Goal: Task Accomplishment & Management: Manage account settings

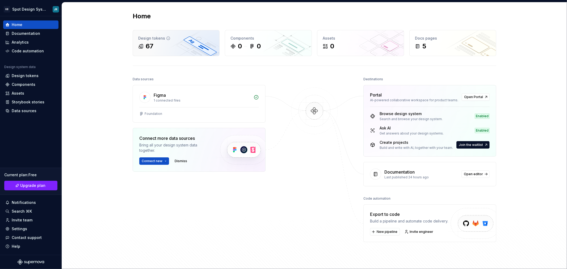
click at [168, 39] on div "Design tokens" at bounding box center [176, 38] width 76 height 5
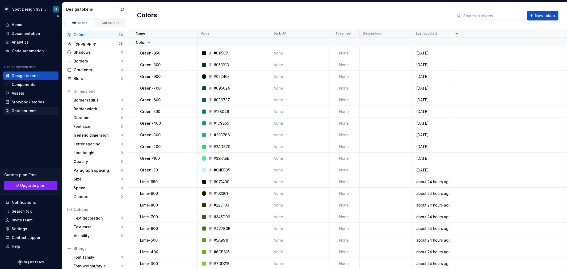
click at [28, 109] on div "Data sources" at bounding box center [24, 110] width 25 height 5
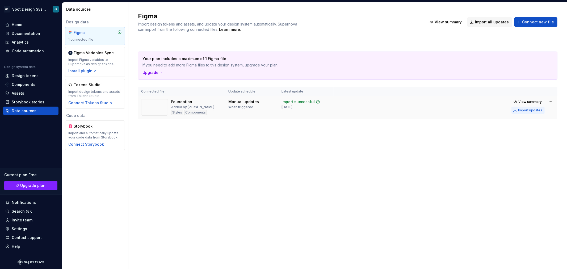
click at [525, 110] on div "Import updates" at bounding box center [530, 110] width 24 height 4
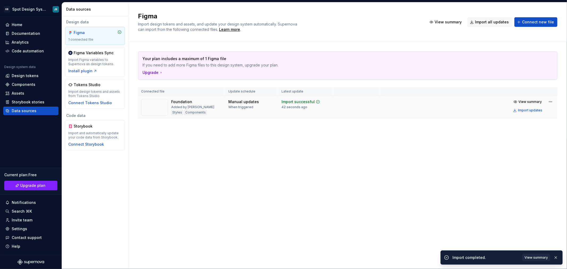
click at [237, 145] on div "Figma Import design tokens and assets, and update your design system automatica…" at bounding box center [347, 135] width 438 height 267
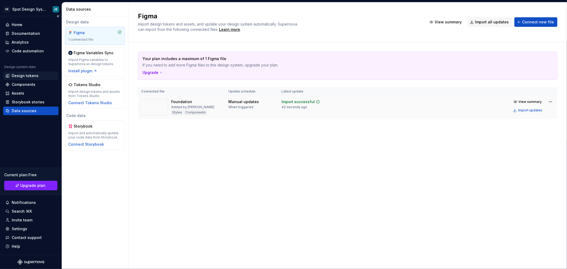
click at [34, 76] on div "Design tokens" at bounding box center [25, 75] width 27 height 5
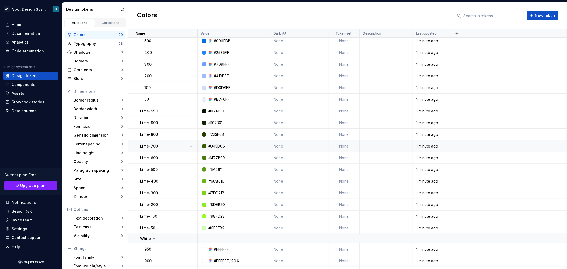
scroll to position [88, 0]
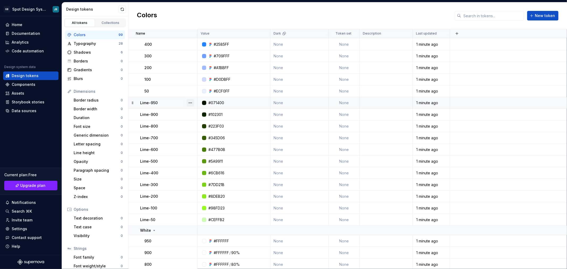
click at [189, 102] on button "button" at bounding box center [190, 102] width 7 height 7
click at [201, 133] on div "Delete token" at bounding box center [213, 132] width 35 height 5
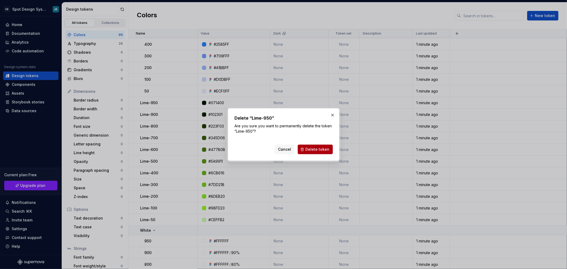
click at [309, 147] on span "Delete token" at bounding box center [317, 149] width 24 height 5
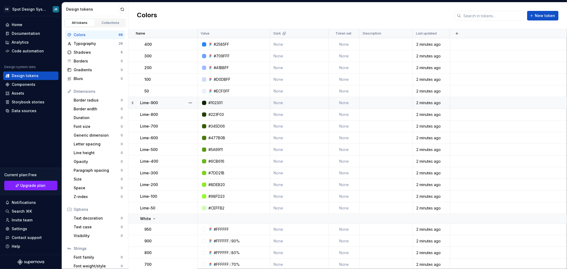
click at [170, 104] on div "Lime-900" at bounding box center [168, 102] width 57 height 5
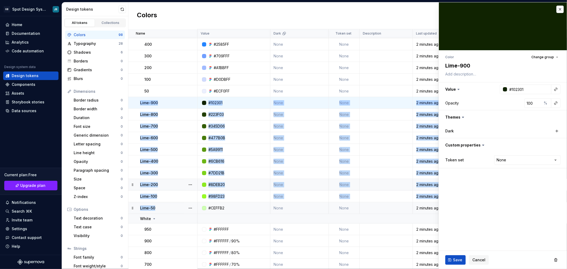
click at [176, 206] on div "Lime-50" at bounding box center [168, 207] width 57 height 5
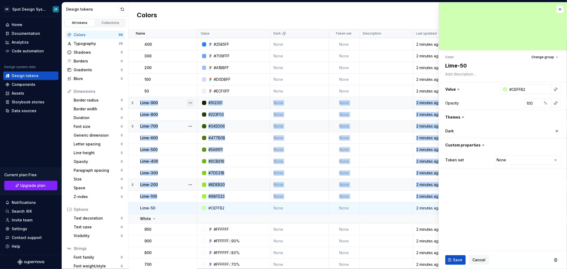
click at [191, 102] on button "button" at bounding box center [190, 102] width 7 height 7
click at [204, 132] on div "Delete token" at bounding box center [213, 132] width 35 height 5
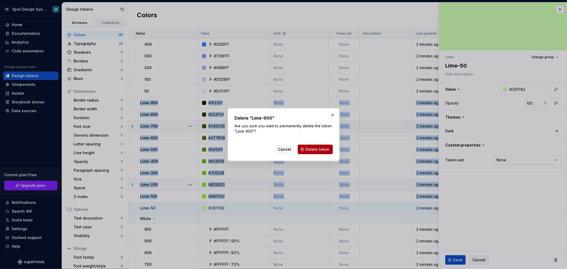
click at [306, 149] on button "Delete token" at bounding box center [315, 150] width 35 height 10
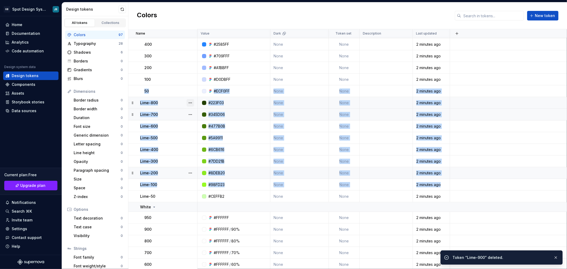
click at [191, 102] on button "button" at bounding box center [190, 102] width 7 height 7
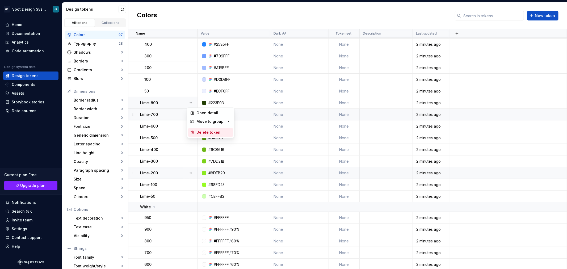
click at [203, 131] on div "Delete token" at bounding box center [213, 132] width 35 height 5
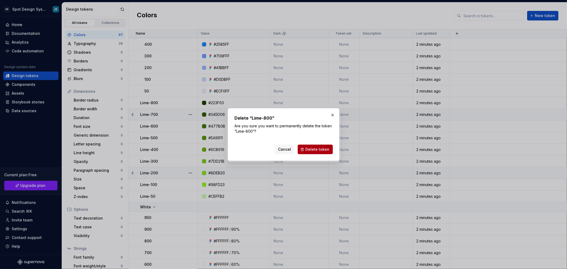
click at [312, 149] on span "Delete token" at bounding box center [317, 149] width 24 height 5
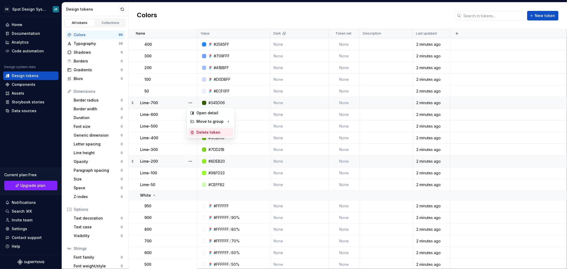
click at [205, 133] on div "Delete token" at bounding box center [213, 132] width 35 height 5
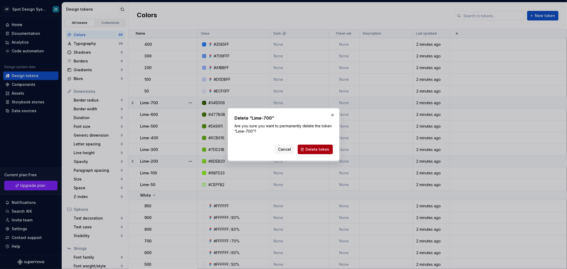
click at [303, 147] on button "Delete token" at bounding box center [315, 150] width 35 height 10
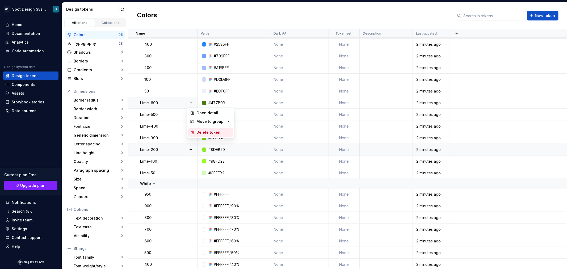
click at [205, 131] on div "Delete token" at bounding box center [213, 132] width 35 height 5
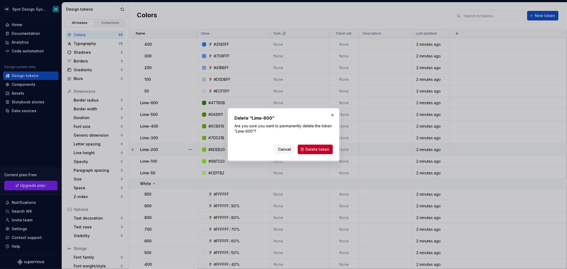
click at [308, 150] on span "Delete token" at bounding box center [317, 149] width 24 height 5
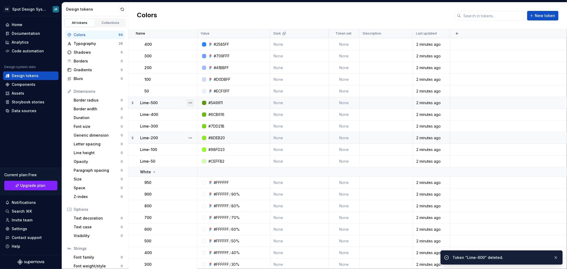
click at [190, 102] on button "button" at bounding box center [190, 102] width 7 height 7
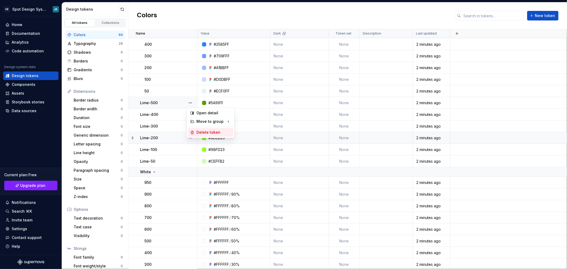
click at [202, 130] on div "Delete token" at bounding box center [213, 132] width 35 height 5
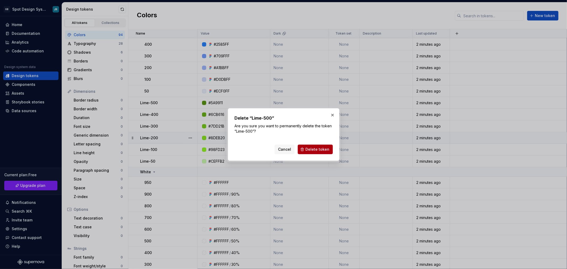
click at [312, 149] on span "Delete token" at bounding box center [317, 149] width 24 height 5
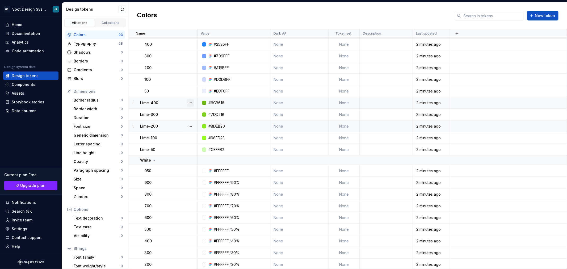
click at [191, 102] on button "button" at bounding box center [190, 102] width 7 height 7
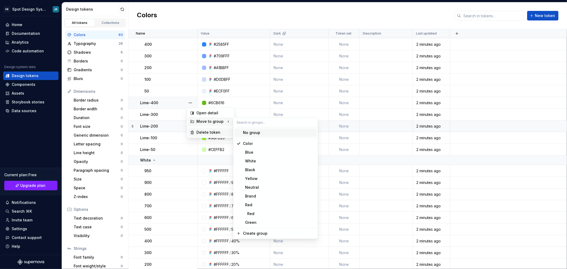
click at [199, 131] on div "Delete token" at bounding box center [213, 132] width 35 height 5
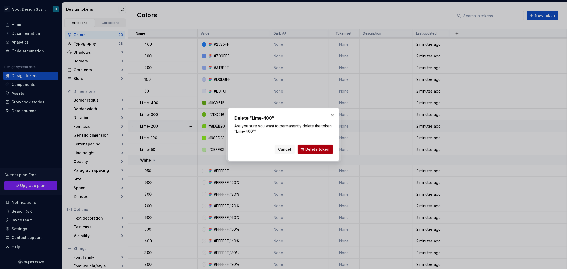
click at [309, 148] on span "Delete token" at bounding box center [317, 149] width 24 height 5
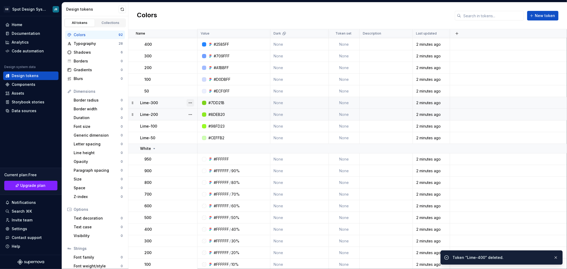
click at [189, 103] on button "button" at bounding box center [190, 102] width 7 height 7
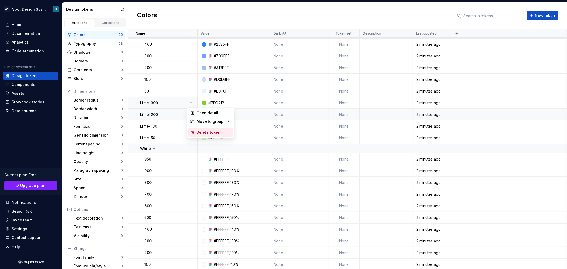
click at [203, 132] on div "Delete token" at bounding box center [213, 132] width 35 height 5
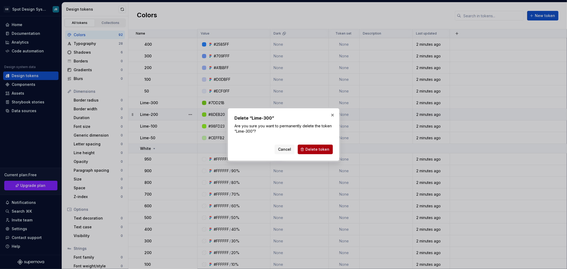
click at [319, 150] on span "Delete token" at bounding box center [317, 149] width 24 height 5
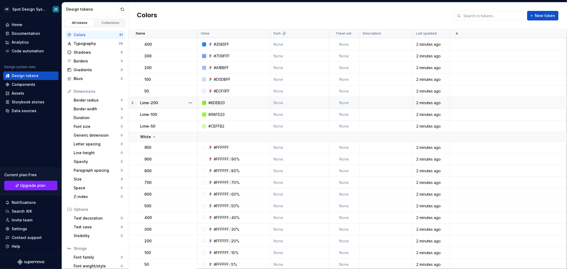
click at [190, 102] on button "button" at bounding box center [190, 102] width 7 height 7
click at [205, 131] on div "Delete token" at bounding box center [213, 132] width 35 height 5
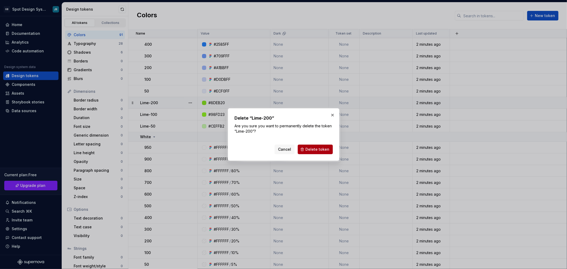
click at [320, 148] on span "Delete token" at bounding box center [317, 149] width 24 height 5
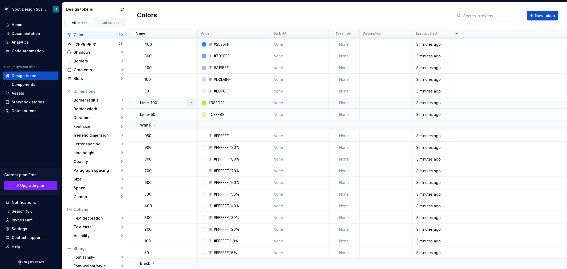
click at [190, 103] on button "button" at bounding box center [190, 102] width 7 height 7
click at [203, 132] on div "Delete token" at bounding box center [213, 132] width 35 height 5
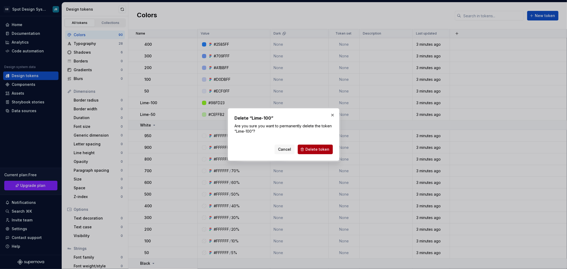
click at [311, 149] on span "Delete token" at bounding box center [317, 149] width 24 height 5
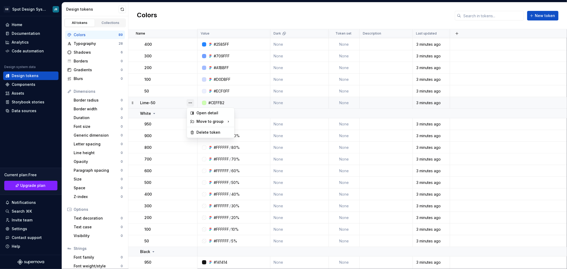
click at [190, 103] on button "button" at bounding box center [190, 102] width 7 height 7
click at [207, 131] on div "Delete token" at bounding box center [213, 132] width 35 height 5
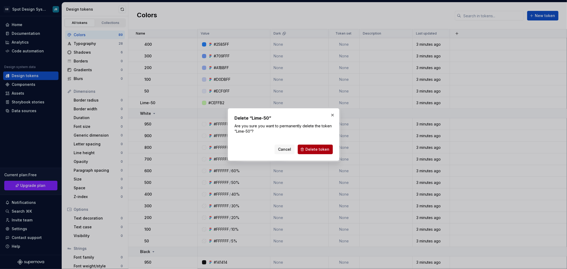
click at [308, 147] on span "Delete token" at bounding box center [317, 149] width 24 height 5
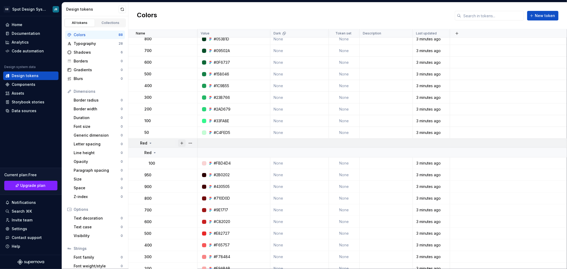
scroll to position [797, 0]
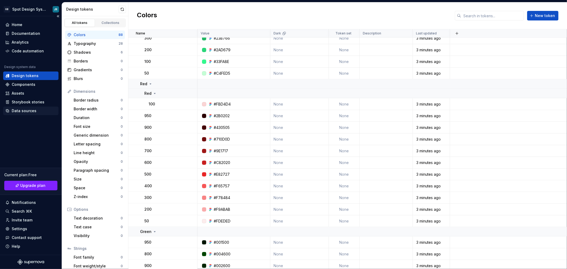
click at [25, 107] on div "Data sources" at bounding box center [30, 111] width 55 height 9
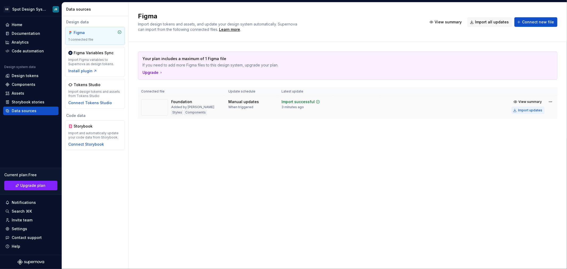
click at [525, 110] on div "Import updates" at bounding box center [530, 110] width 24 height 4
click at [26, 75] on div "Design tokens" at bounding box center [25, 75] width 27 height 5
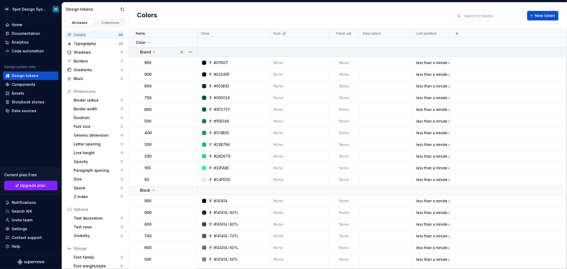
click at [155, 52] on icon at bounding box center [154, 52] width 4 height 4
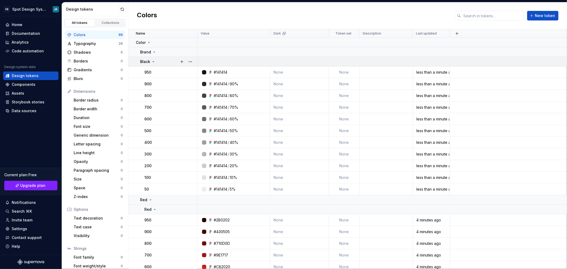
click at [153, 61] on icon at bounding box center [153, 61] width 1 height 1
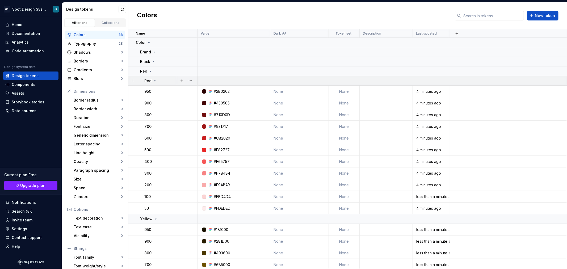
click at [154, 81] on icon at bounding box center [154, 81] width 1 height 1
click at [154, 81] on icon at bounding box center [154, 80] width 1 height 1
click at [154, 79] on icon at bounding box center [155, 81] width 4 height 4
click at [155, 79] on icon at bounding box center [155, 81] width 4 height 4
click at [190, 81] on button "button" at bounding box center [190, 80] width 7 height 7
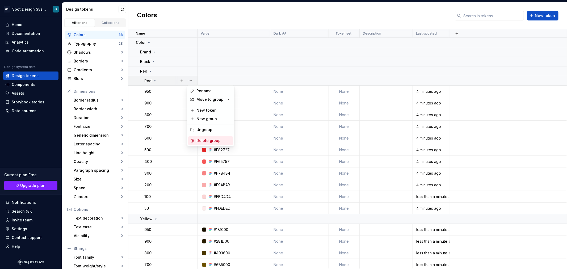
click at [209, 139] on div "Delete group" at bounding box center [213, 140] width 35 height 5
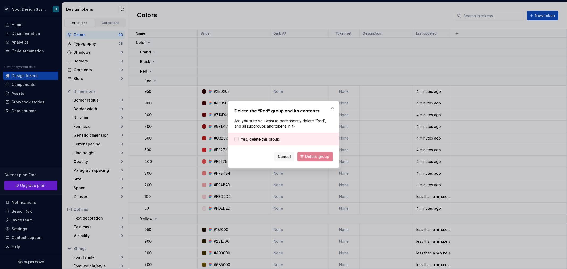
click at [238, 138] on div at bounding box center [236, 139] width 4 height 4
click at [309, 156] on span "Delete group" at bounding box center [317, 156] width 24 height 5
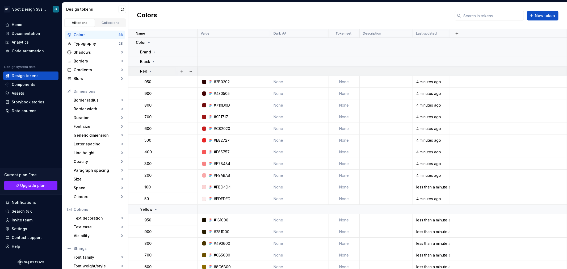
click at [150, 71] on icon at bounding box center [150, 71] width 1 height 1
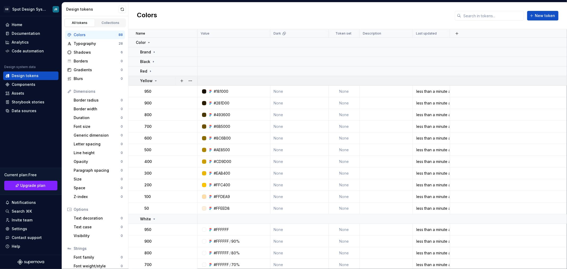
click at [154, 81] on icon at bounding box center [156, 81] width 4 height 4
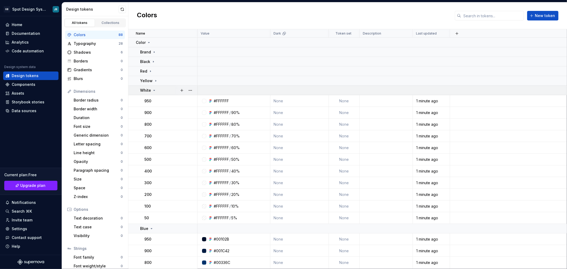
click at [154, 90] on icon at bounding box center [154, 90] width 1 height 1
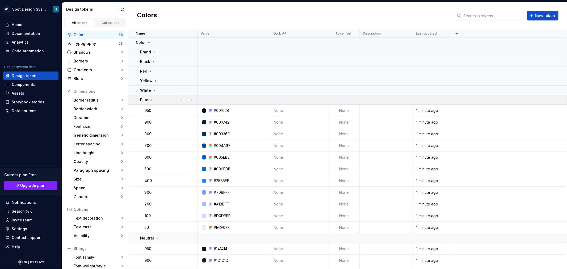
click at [151, 100] on icon at bounding box center [151, 100] width 4 height 4
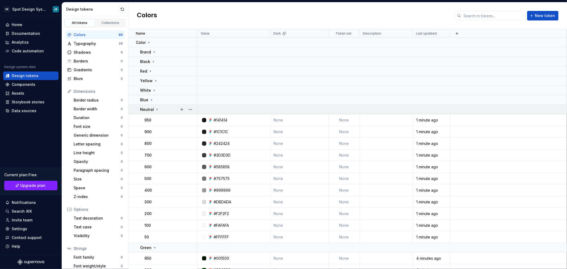
click at [155, 110] on icon at bounding box center [157, 109] width 4 height 4
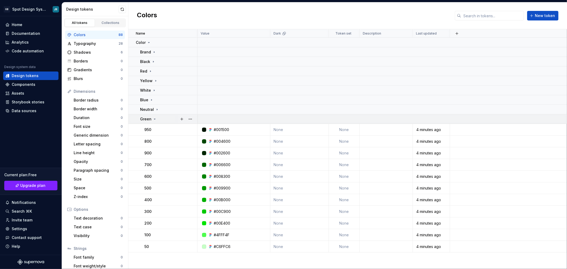
click at [154, 118] on icon at bounding box center [155, 119] width 4 height 4
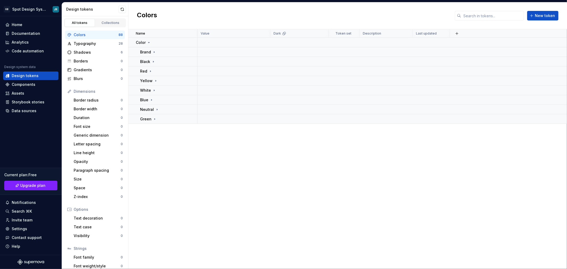
click at [161, 156] on div "Name Value Dark Token set Description Last updated Color Brand Black Red Yellow…" at bounding box center [347, 149] width 438 height 240
click at [267, 177] on div "Name Value Dark Token set Description Last updated Color Brand Black Red Yellow…" at bounding box center [347, 149] width 438 height 240
click at [28, 110] on div "Data sources" at bounding box center [24, 110] width 25 height 5
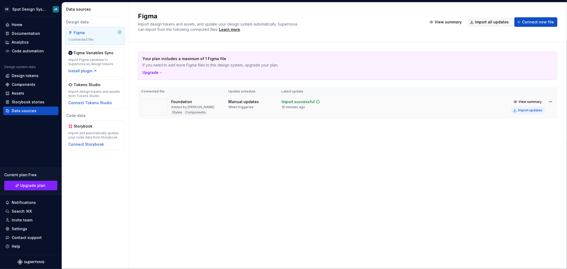
click at [528, 109] on div "Import updates" at bounding box center [530, 110] width 24 height 4
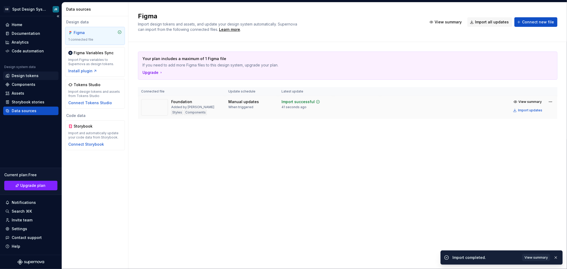
click at [30, 77] on div "Design tokens" at bounding box center [25, 75] width 27 height 5
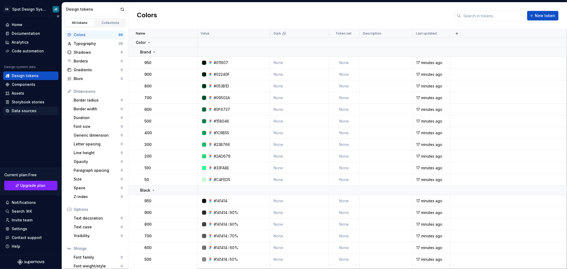
click at [30, 111] on div "Data sources" at bounding box center [24, 110] width 25 height 5
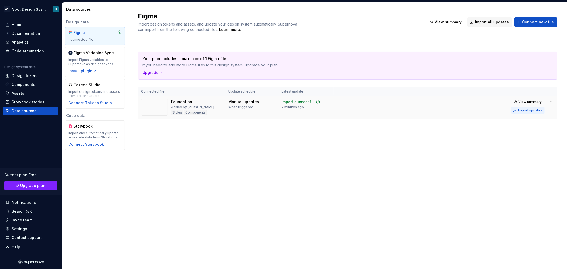
click at [532, 109] on div "Import updates" at bounding box center [530, 110] width 24 height 4
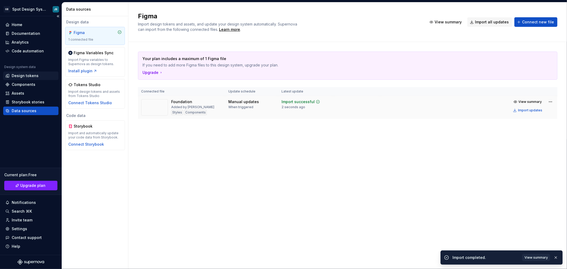
click at [30, 75] on div "Design tokens" at bounding box center [25, 75] width 27 height 5
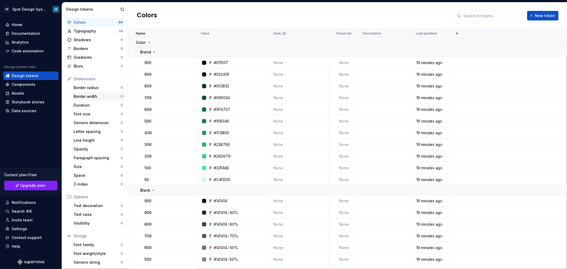
scroll to position [22, 0]
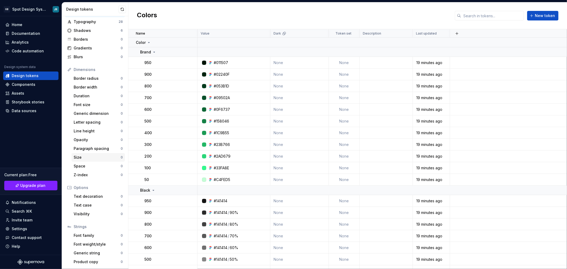
click at [84, 156] on div "Size" at bounding box center [97, 157] width 47 height 5
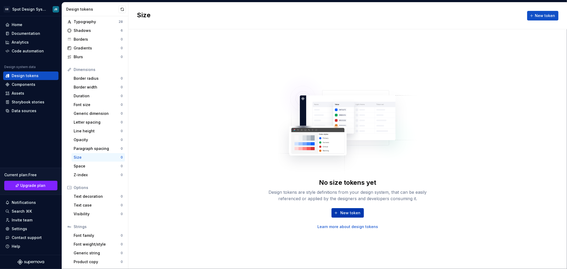
click at [351, 213] on span "New token" at bounding box center [350, 212] width 20 height 5
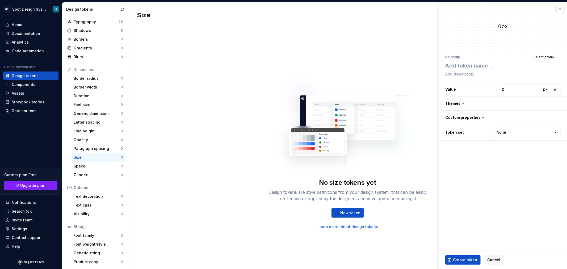
click at [559, 10] on button "button" at bounding box center [559, 9] width 7 height 7
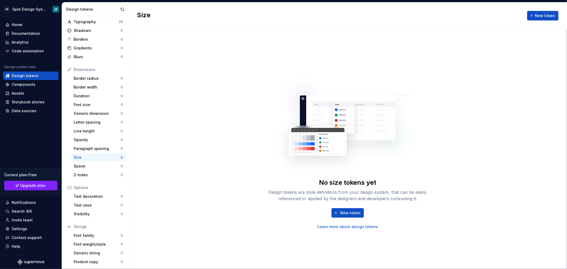
click at [261, 61] on div "No size tokens yet Design tokens are style definitions from your design system,…" at bounding box center [347, 149] width 438 height 240
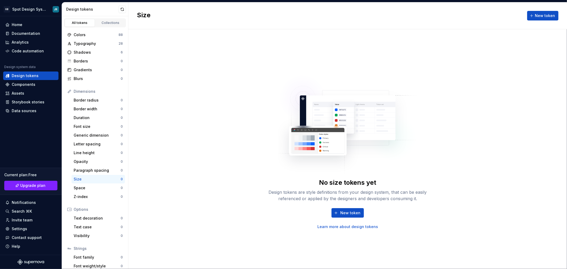
click at [171, 115] on div "No size tokens yet Design tokens are style definitions from your design system,…" at bounding box center [347, 149] width 438 height 240
click at [342, 211] on span "New token" at bounding box center [350, 212] width 20 height 5
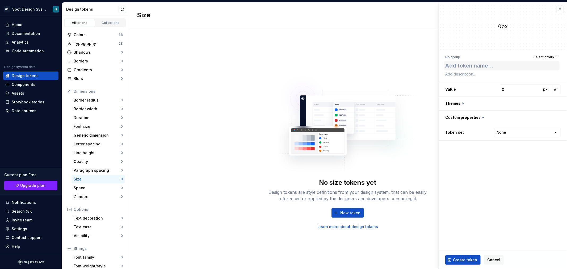
click at [465, 66] on textarea at bounding box center [501, 66] width 115 height 10
type textarea "*"
type textarea "S"
type textarea "*"
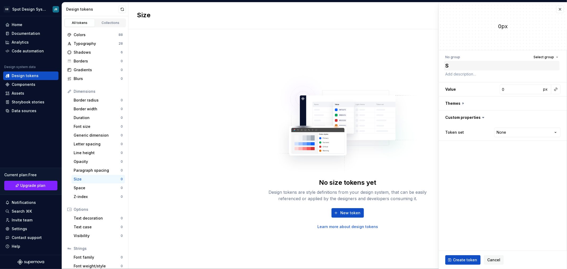
type textarea "Sc"
type textarea "*"
type textarea "Sca"
type textarea "*"
type textarea "Scal"
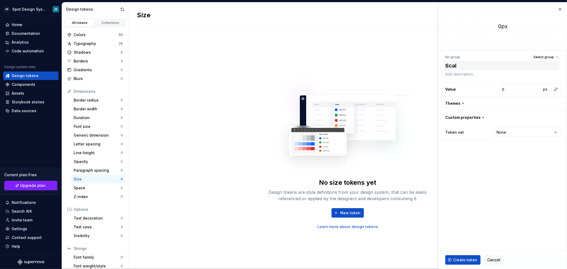
type textarea "*"
type textarea "Scale"
click at [508, 91] on input "0" at bounding box center [521, 90] width 42 height 10
click at [516, 130] on html "GB Spot Design System JR Home Documentation Analytics Code automation Design sy…" at bounding box center [283, 134] width 567 height 269
select select "**********"
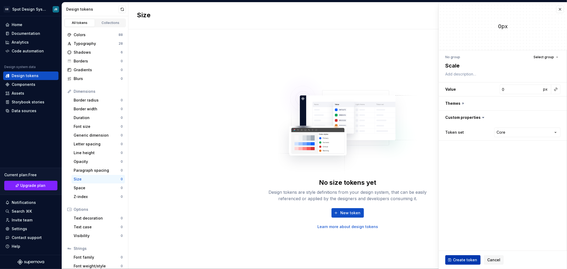
click at [470, 258] on span "Create token" at bounding box center [465, 259] width 24 height 5
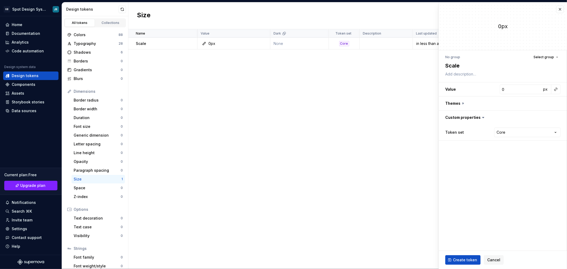
type textarea "*"
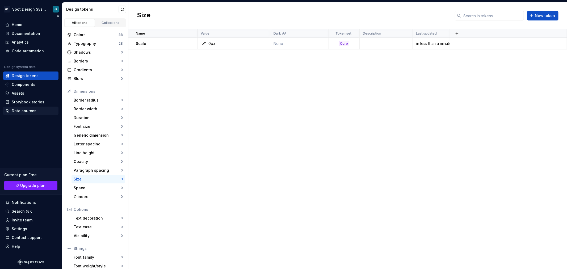
click at [29, 108] on div "Data sources" at bounding box center [24, 110] width 25 height 5
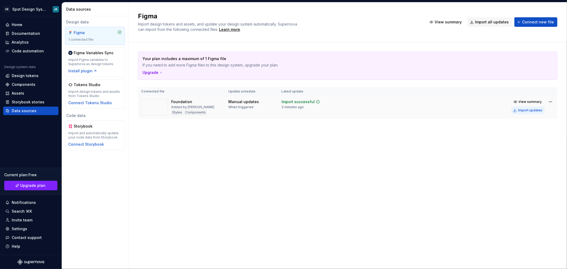
click at [524, 111] on div "Import updates" at bounding box center [530, 110] width 24 height 4
click at [29, 74] on div "Design tokens" at bounding box center [25, 75] width 27 height 5
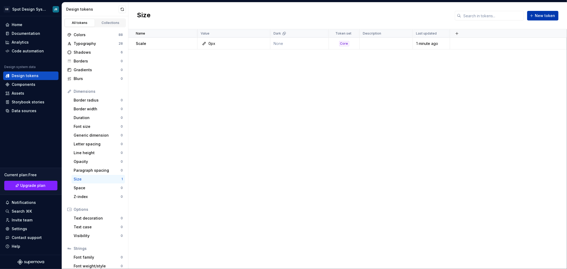
click at [540, 17] on span "New token" at bounding box center [545, 15] width 20 height 5
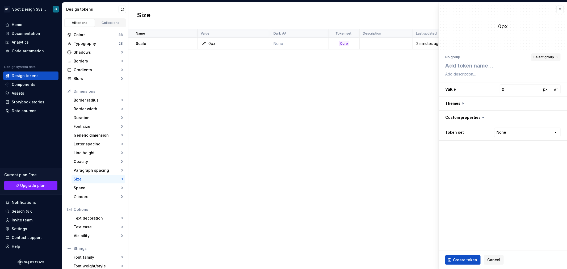
click at [554, 57] on span "Select group" at bounding box center [543, 57] width 20 height 4
click at [501, 87] on div "Create group" at bounding box center [497, 88] width 24 height 5
type textarea "*"
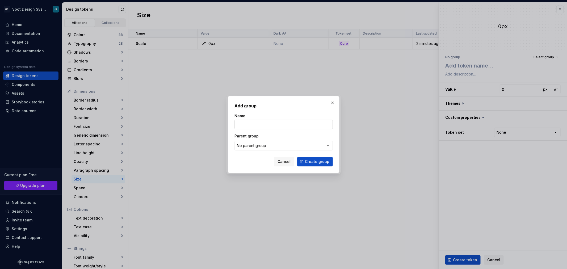
click at [245, 126] on input "Name" at bounding box center [283, 125] width 98 height 10
type input "Scale"
click at [262, 145] on div "No parent group" at bounding box center [251, 145] width 29 height 5
click at [262, 145] on div "Add group Name Scale Parent group No parent group Cancel Create group" at bounding box center [283, 134] width 567 height 269
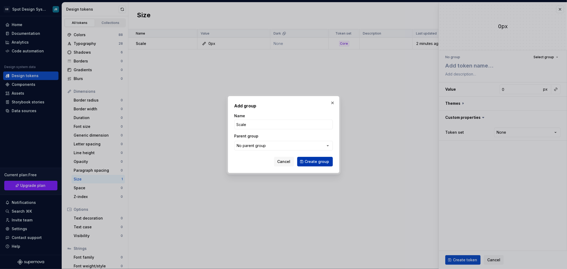
click at [319, 159] on span "Create group" at bounding box center [317, 161] width 24 height 5
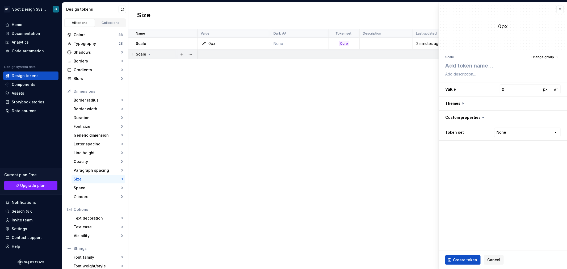
click at [149, 54] on icon at bounding box center [149, 54] width 1 height 1
click at [149, 54] on icon at bounding box center [149, 53] width 1 height 1
click at [156, 67] on div "Name Value Dark Token set Description Last updated Scale 0px None Core 2 minute…" at bounding box center [347, 149] width 438 height 240
drag, startPoint x: 154, startPoint y: 41, endPoint x: 167, endPoint y: 63, distance: 25.2
click at [165, 61] on div "Name Value Dark Token set Description Last updated Scale 0px None Core 2 minute…" at bounding box center [347, 149] width 438 height 240
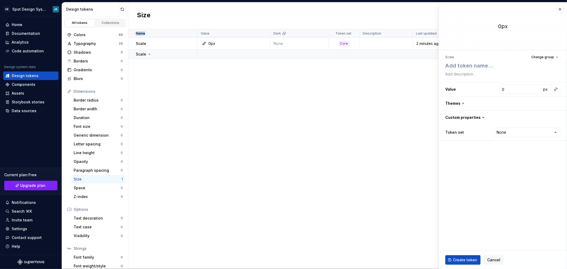
click at [159, 85] on div "Name Value Dark Token set Description Last updated Scale 0px None Core 2 minute…" at bounding box center [347, 149] width 438 height 240
drag, startPoint x: 132, startPoint y: 40, endPoint x: 144, endPoint y: 54, distance: 17.6
click at [143, 53] on tbody "Scale 0px None Core 2 minutes ago Scale" at bounding box center [347, 48] width 438 height 21
drag, startPoint x: 150, startPoint y: 72, endPoint x: 138, endPoint y: 52, distance: 23.1
click at [150, 71] on div "Name Value Dark Token set Description Last updated Scale 0px None Core 2 minute…" at bounding box center [347, 149] width 438 height 240
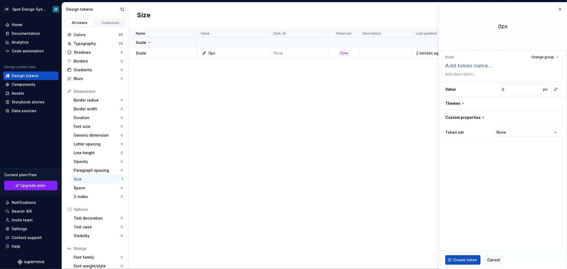
click at [151, 77] on div "Name Value Dark Token set Description Last updated Scale Scale 0px None Core 2 …" at bounding box center [347, 149] width 438 height 240
click at [190, 43] on button "button" at bounding box center [190, 43] width 7 height 7
click at [201, 73] on div "Delete token" at bounding box center [213, 72] width 35 height 5
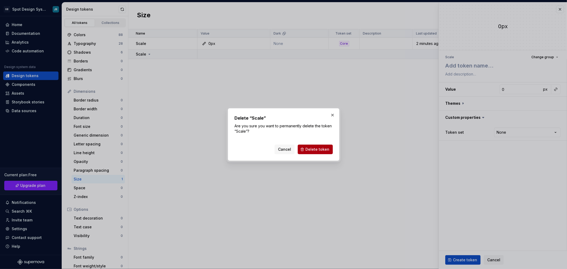
click at [309, 147] on span "Delete token" at bounding box center [317, 149] width 24 height 5
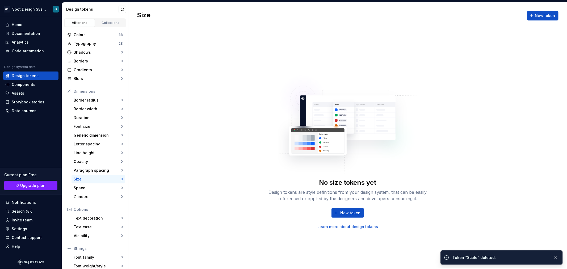
drag, startPoint x: 231, startPoint y: 86, endPoint x: 293, endPoint y: 161, distance: 97.4
click at [232, 86] on div "No size tokens yet Design tokens are style definitions from your design system,…" at bounding box center [347, 149] width 438 height 240
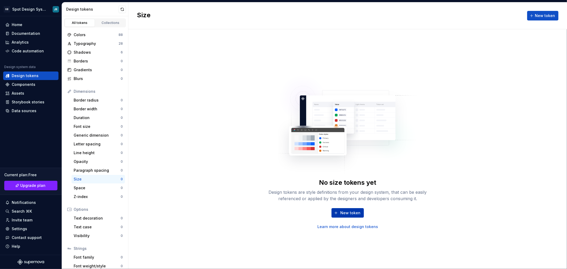
click at [349, 213] on span "New token" at bounding box center [350, 212] width 20 height 5
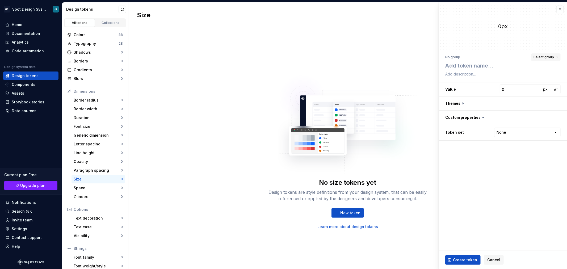
click at [544, 57] on span "Select group" at bounding box center [543, 57] width 20 height 4
click at [505, 89] on div "Scale" at bounding box center [521, 88] width 72 height 5
click at [478, 67] on textarea at bounding box center [501, 66] width 115 height 10
type textarea "*"
type textarea "s"
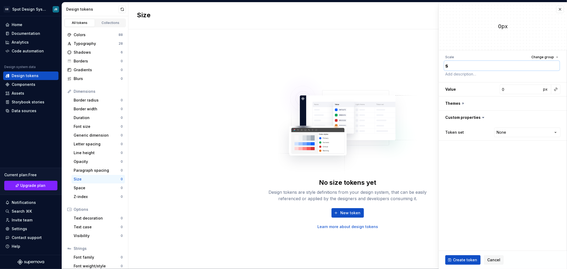
type textarea "*"
type textarea "si"
type textarea "*"
type textarea "siz"
type textarea "*"
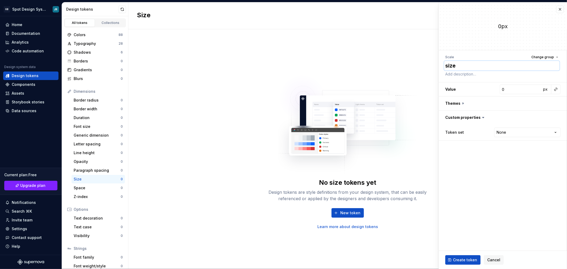
click at [453, 66] on textarea "size" at bounding box center [501, 66] width 115 height 10
type textarea "size"
click at [539, 57] on span "Change group" at bounding box center [542, 57] width 23 height 4
click at [503, 96] on div "Create group" at bounding box center [497, 98] width 24 height 5
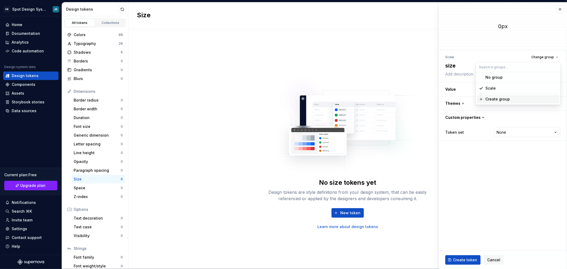
type textarea "*"
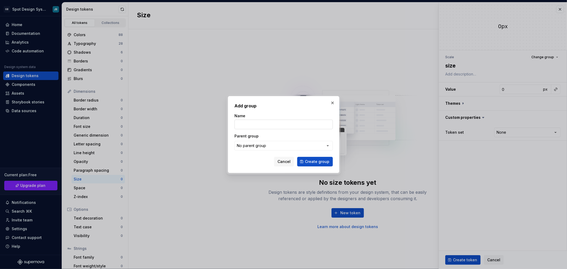
click at [267, 126] on input "Name" at bounding box center [283, 125] width 98 height 10
type input "Size"
click at [310, 161] on span "Create group" at bounding box center [317, 161] width 24 height 5
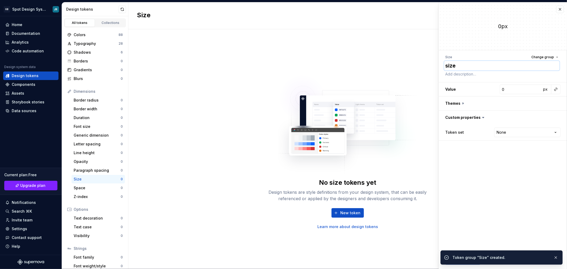
click at [460, 67] on textarea "size" at bounding box center [501, 66] width 115 height 10
type textarea "*"
type textarea "s"
type textarea "*"
type textarea "sc"
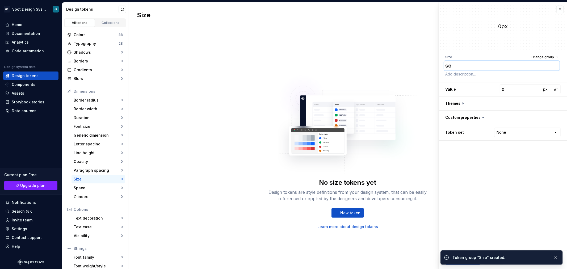
type textarea "*"
type textarea "sca"
type textarea "*"
type textarea "scal"
type textarea "*"
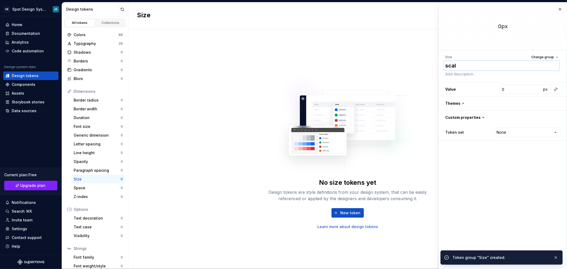
type textarea "scale"
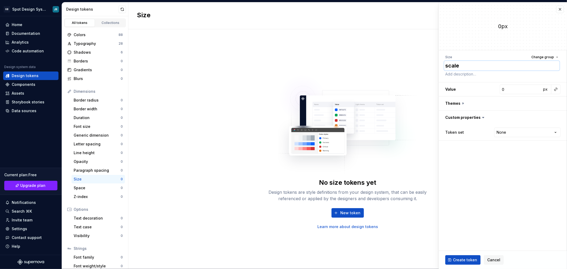
type textarea "*"
type textarea "scale"
click at [522, 131] on html "GB Spot Design System JR Home Documentation Analytics Code automation Design sy…" at bounding box center [283, 134] width 567 height 269
select select "**********"
click at [471, 259] on span "Create token" at bounding box center [465, 259] width 24 height 5
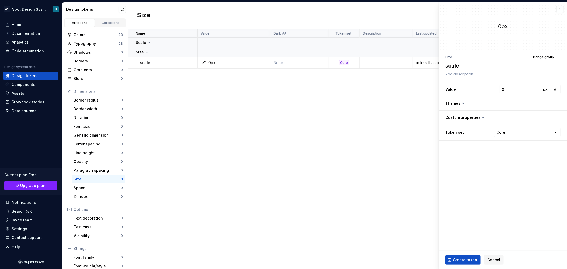
type textarea "*"
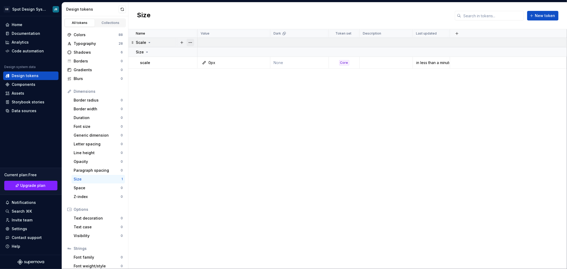
click at [190, 41] on button "button" at bounding box center [190, 42] width 7 height 7
click at [208, 104] on div "Delete group" at bounding box center [213, 102] width 35 height 5
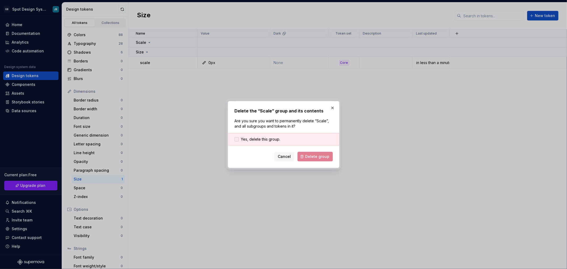
click at [237, 139] on div at bounding box center [236, 139] width 4 height 4
click at [314, 156] on span "Delete group" at bounding box center [317, 156] width 24 height 5
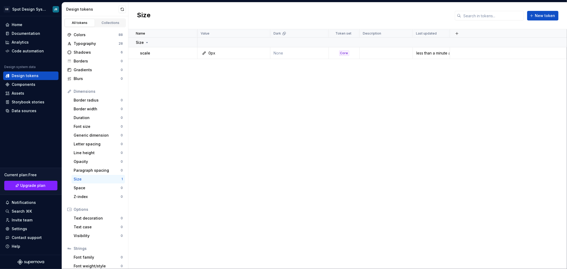
click at [342, 159] on div "Name Value Dark Token set Description Last updated Size scale 0px None Core les…" at bounding box center [347, 149] width 438 height 240
click at [540, 15] on span "New token" at bounding box center [545, 15] width 20 height 5
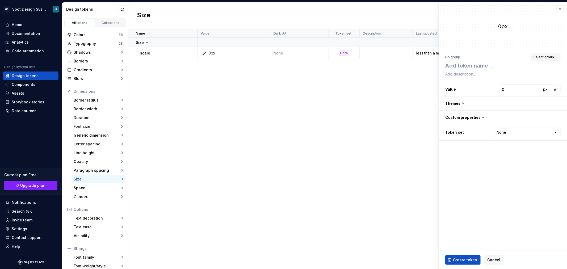
click at [550, 57] on span "Select group" at bounding box center [543, 57] width 20 height 4
click at [532, 86] on div "Size" at bounding box center [521, 88] width 72 height 5
click at [520, 90] on input "0" at bounding box center [521, 90] width 42 height 10
type textarea "*"
type input "2"
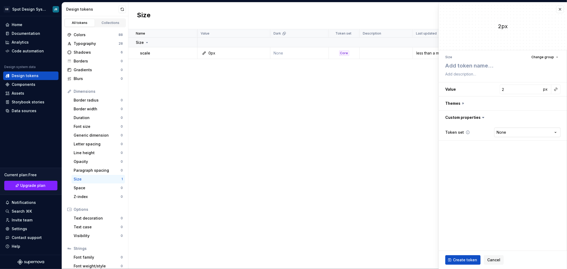
click at [506, 132] on html "GB Spot Design System JR Home Documentation Analytics Code automation Design sy…" at bounding box center [283, 134] width 567 height 269
select select "**********"
click at [466, 258] on span "Create token" at bounding box center [465, 259] width 24 height 5
click at [461, 68] on textarea at bounding box center [501, 66] width 115 height 10
type textarea "*"
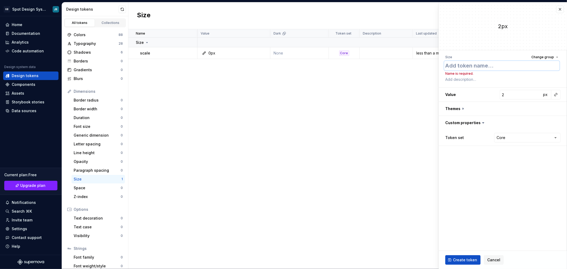
type textarea "s"
type textarea "*"
type textarea "sc"
type textarea "*"
type textarea "sca"
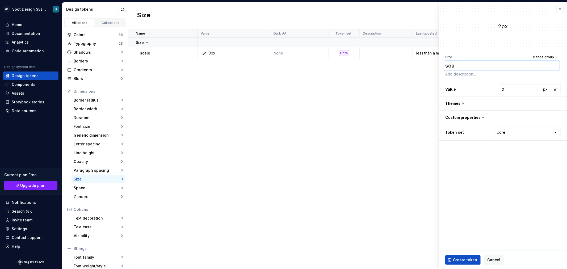
type textarea "*"
type textarea "scale"
type textarea "*"
type textarea "scale"
click at [468, 259] on span "Create token" at bounding box center [465, 259] width 24 height 5
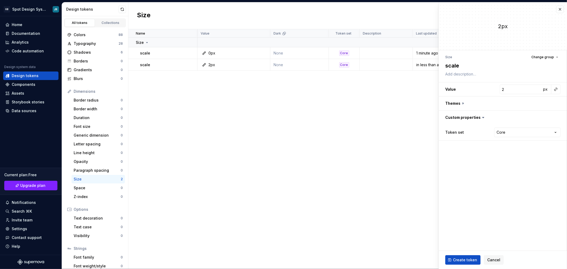
type textarea "*"
type input "0"
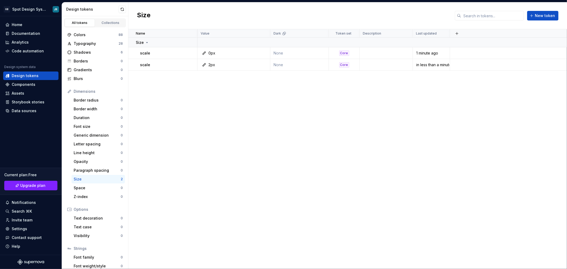
click at [181, 120] on div "Name Value Dark Token set Description Last updated Size scale 0px None Core 1 m…" at bounding box center [347, 149] width 438 height 240
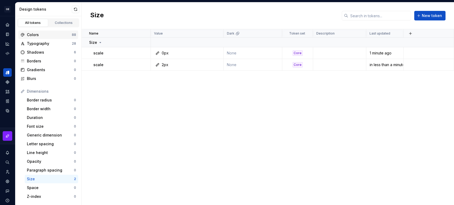
click at [47, 32] on div "Colors" at bounding box center [49, 34] width 45 height 5
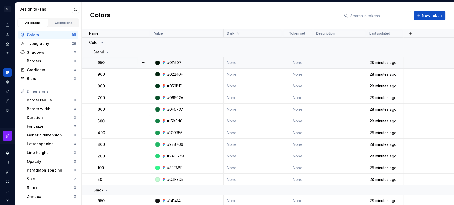
click at [295, 61] on td "None" at bounding box center [297, 63] width 31 height 12
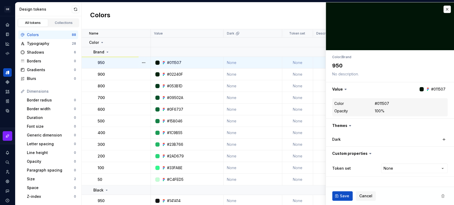
type textarea "*"
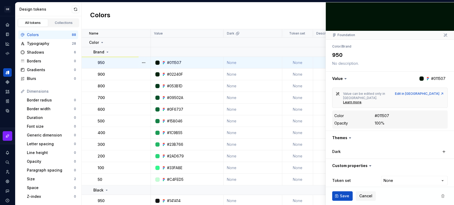
scroll to position [20, 0]
click at [395, 176] on html "GB Spot Design System JR Design system data Design tokens All tokens Collection…" at bounding box center [227, 102] width 454 height 205
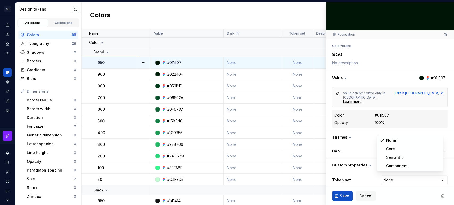
select select "**********"
click at [344, 196] on span "Save" at bounding box center [344, 195] width 9 height 5
type textarea "*"
